Goal: Navigation & Orientation: Find specific page/section

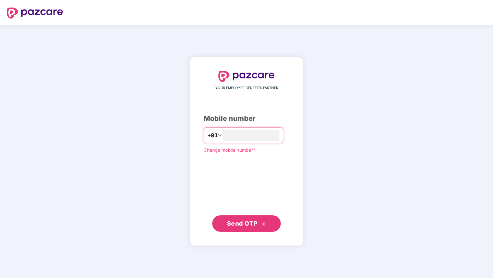
type input "*"
type input "**********"
click at [234, 226] on span "Send OTP" at bounding box center [242, 223] width 30 height 7
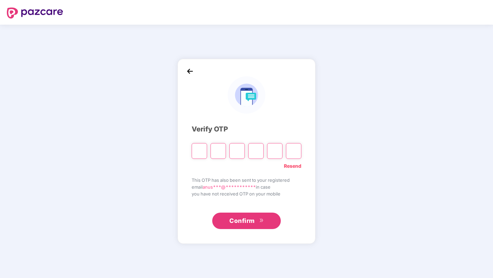
type input "*"
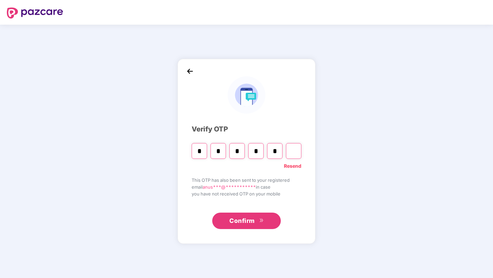
type input "*"
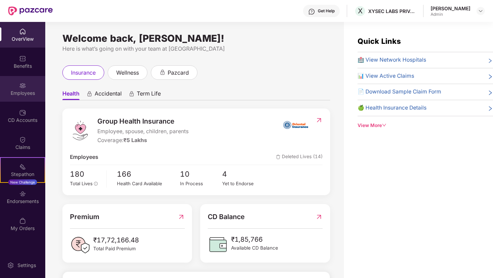
click at [20, 82] on div at bounding box center [22, 85] width 7 height 7
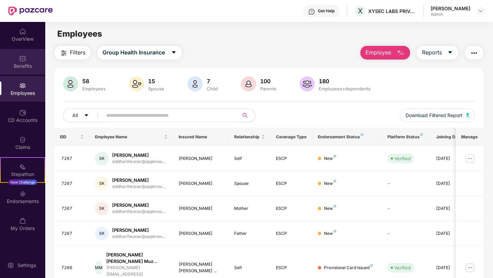
click at [22, 61] on img at bounding box center [22, 58] width 7 height 7
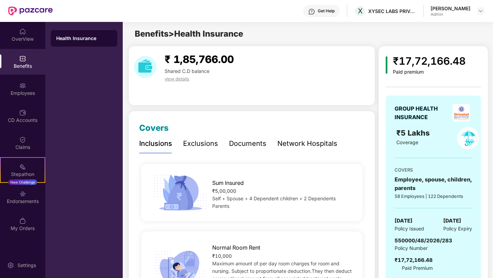
click at [248, 145] on div "Documents" at bounding box center [247, 143] width 37 height 11
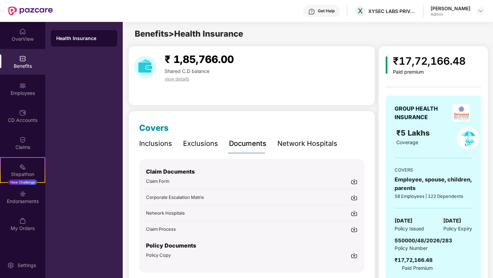
scroll to position [7, 0]
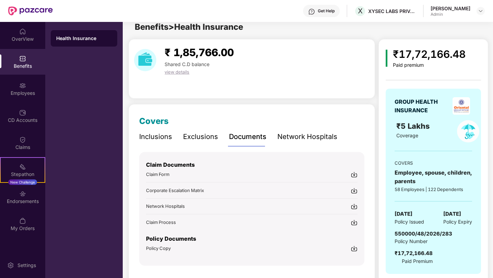
click at [353, 247] on img at bounding box center [353, 248] width 7 height 7
